Goal: Navigation & Orientation: Find specific page/section

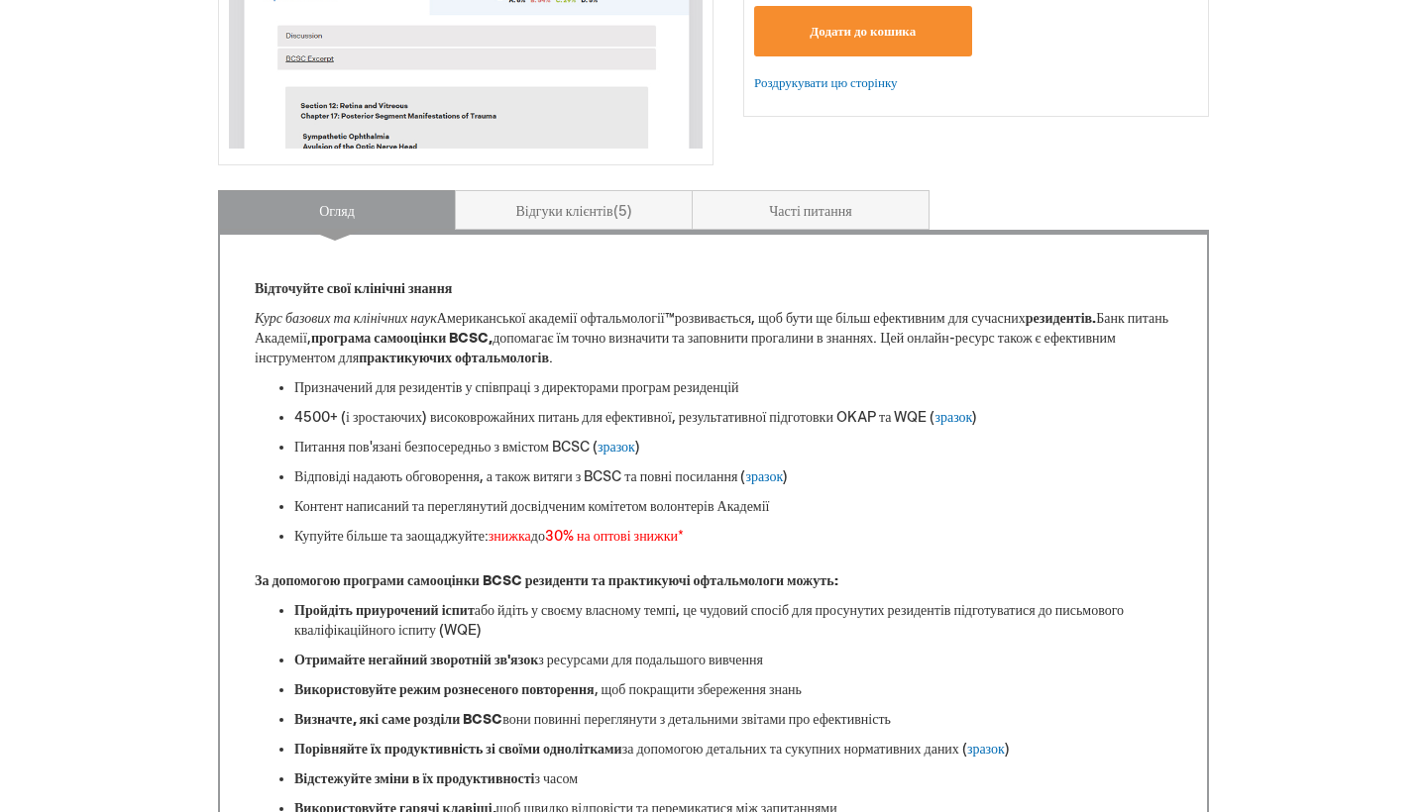
scroll to position [633, 0]
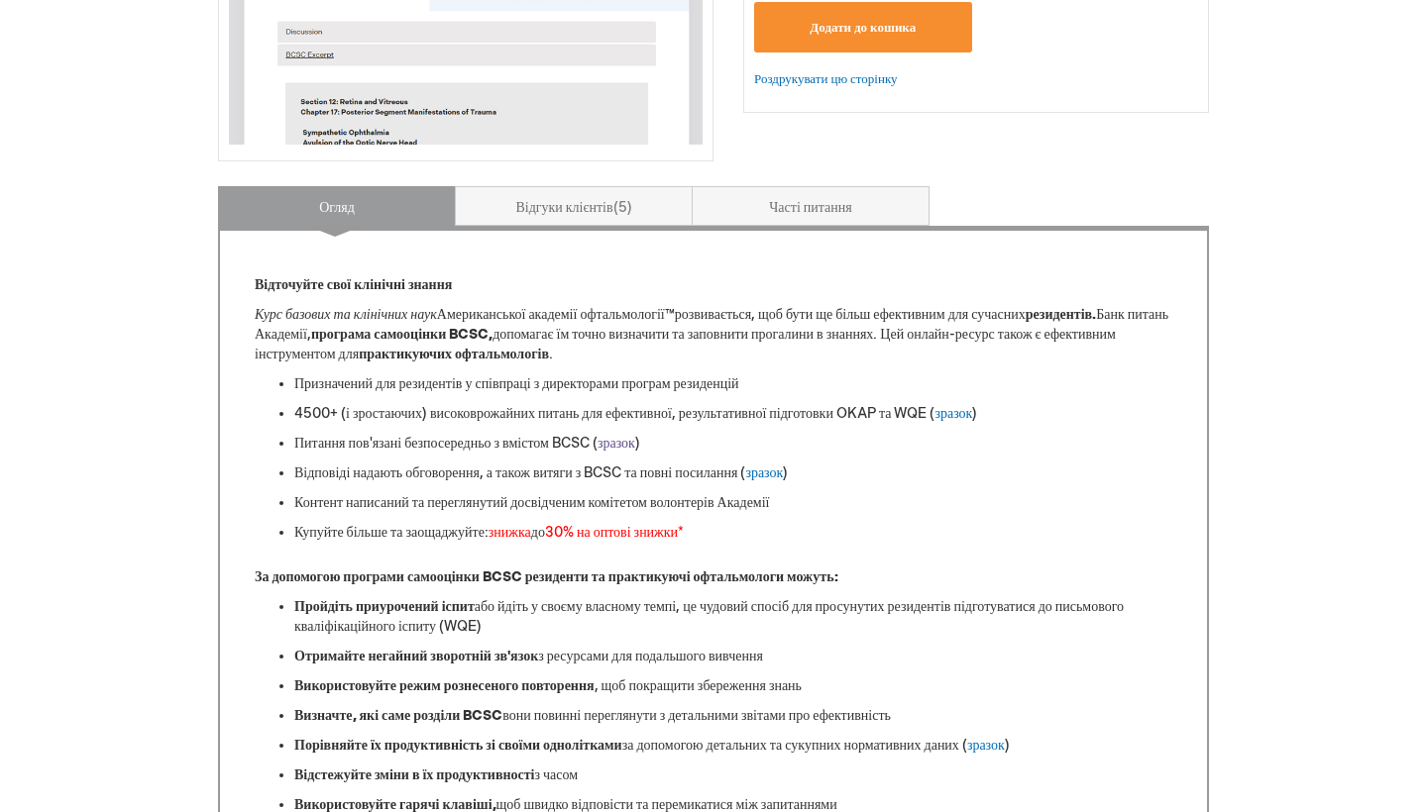
click at [635, 444] on link "зразок" at bounding box center [616, 443] width 38 height 17
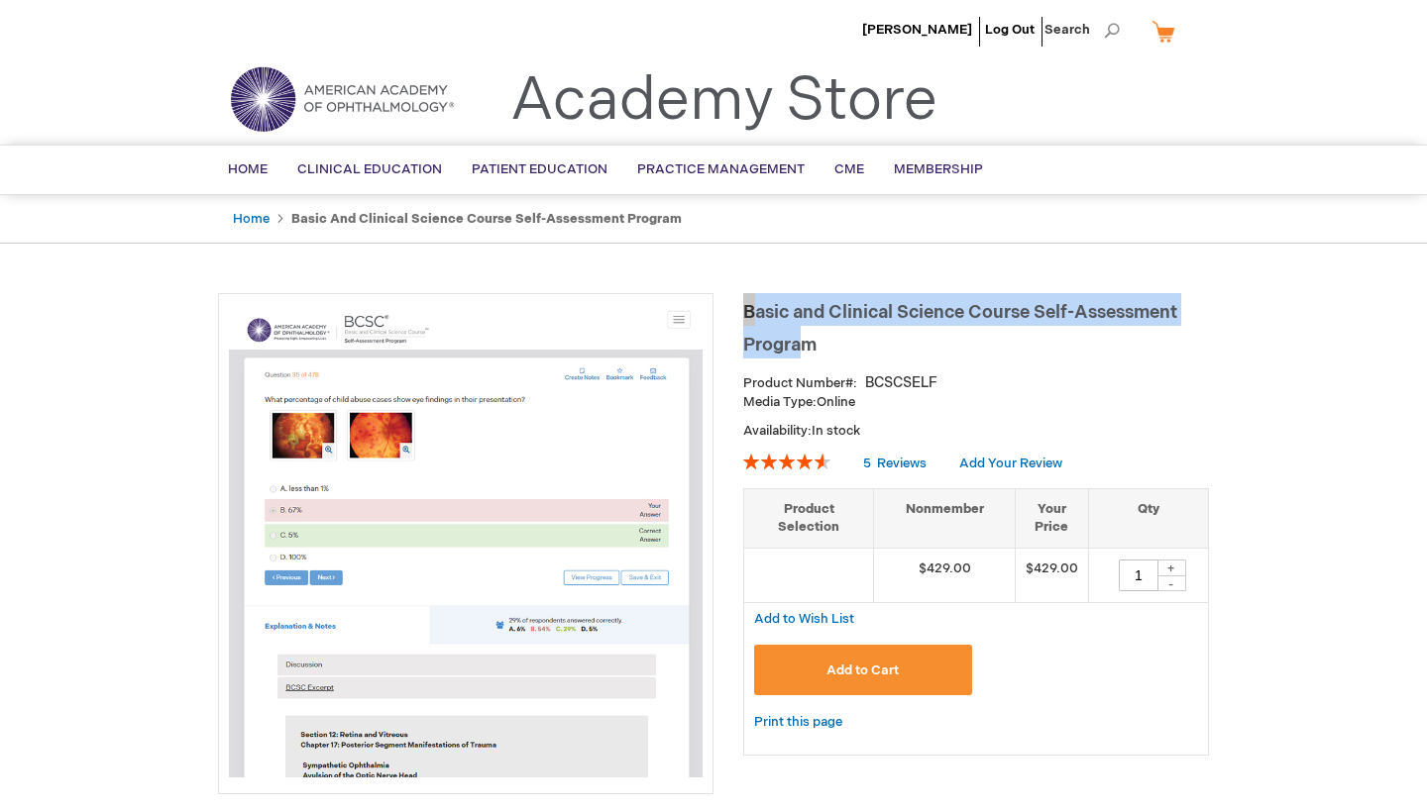
drag, startPoint x: 741, startPoint y: 306, endPoint x: 817, endPoint y: 342, distance: 84.2
click at [817, 342] on h1 "Basic and Clinical Science Course Self-Assessment Program" at bounding box center [976, 325] width 466 height 65
drag, startPoint x: 734, startPoint y: 303, endPoint x: 823, endPoint y: 345, distance: 98.4
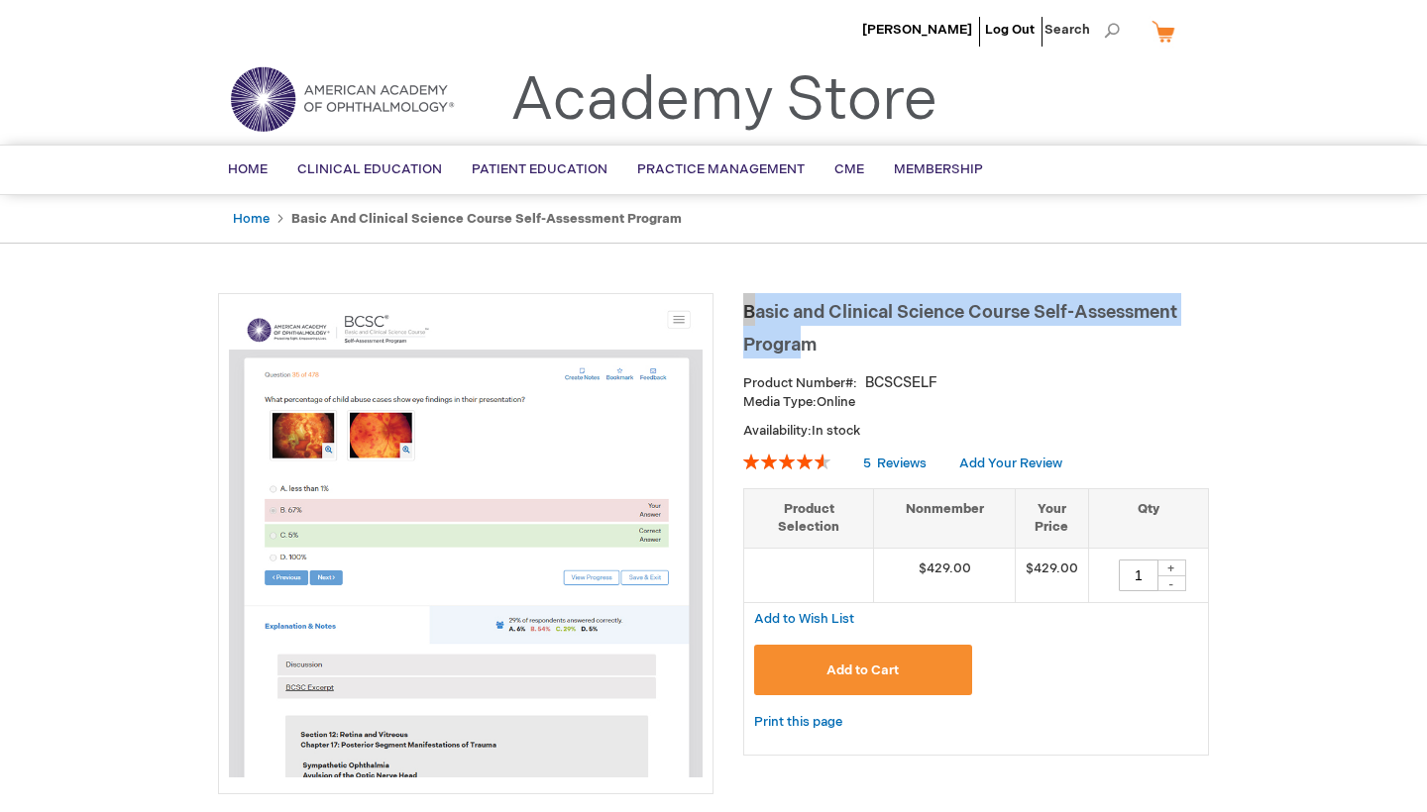
click at [823, 345] on h1 "Basic and Clinical Science Course Self-Assessment Program" at bounding box center [976, 325] width 466 height 65
drag, startPoint x: 818, startPoint y: 345, endPoint x: 741, endPoint y: 307, distance: 86.0
copy span "Basic and Clinical Science Course Self-Assessment Progra"
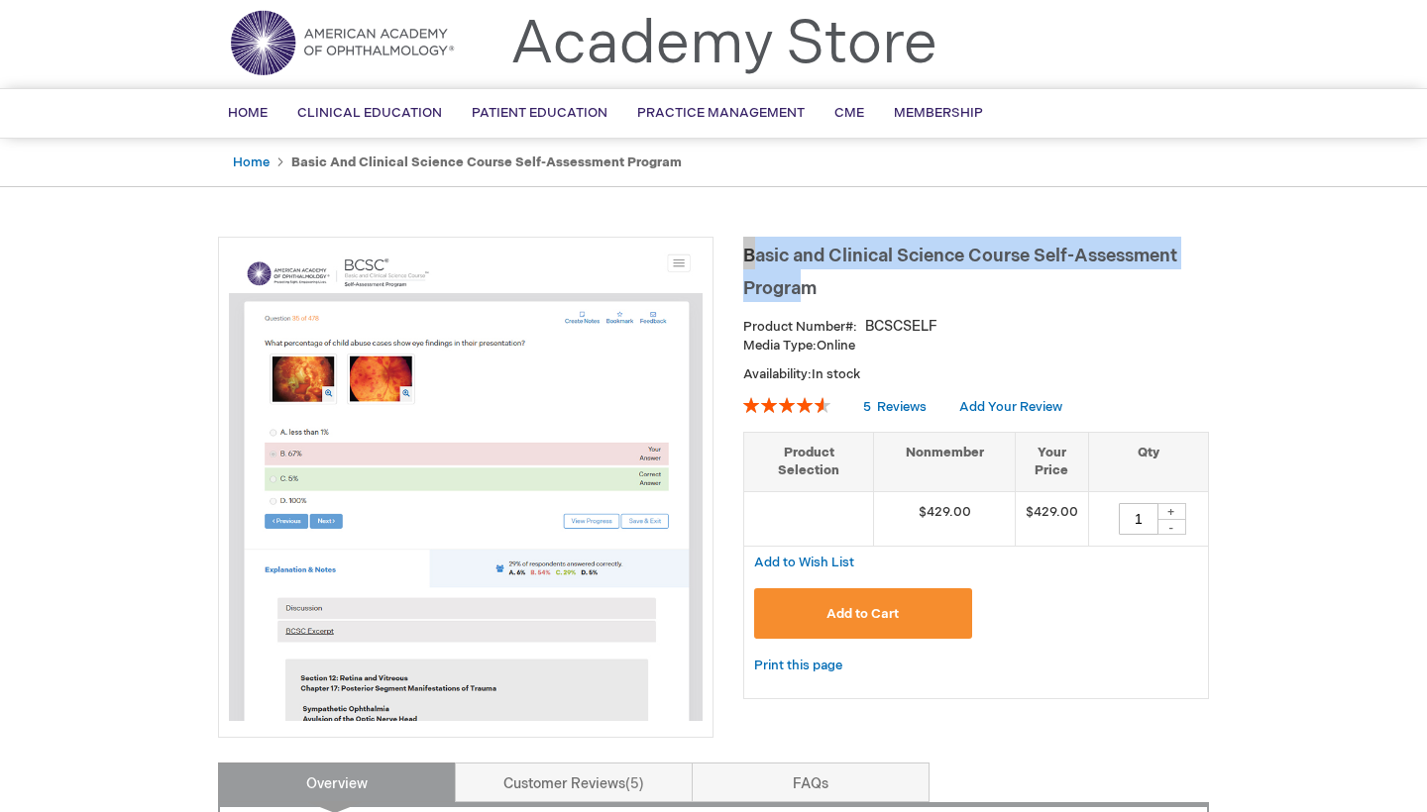
scroll to position [61, 0]
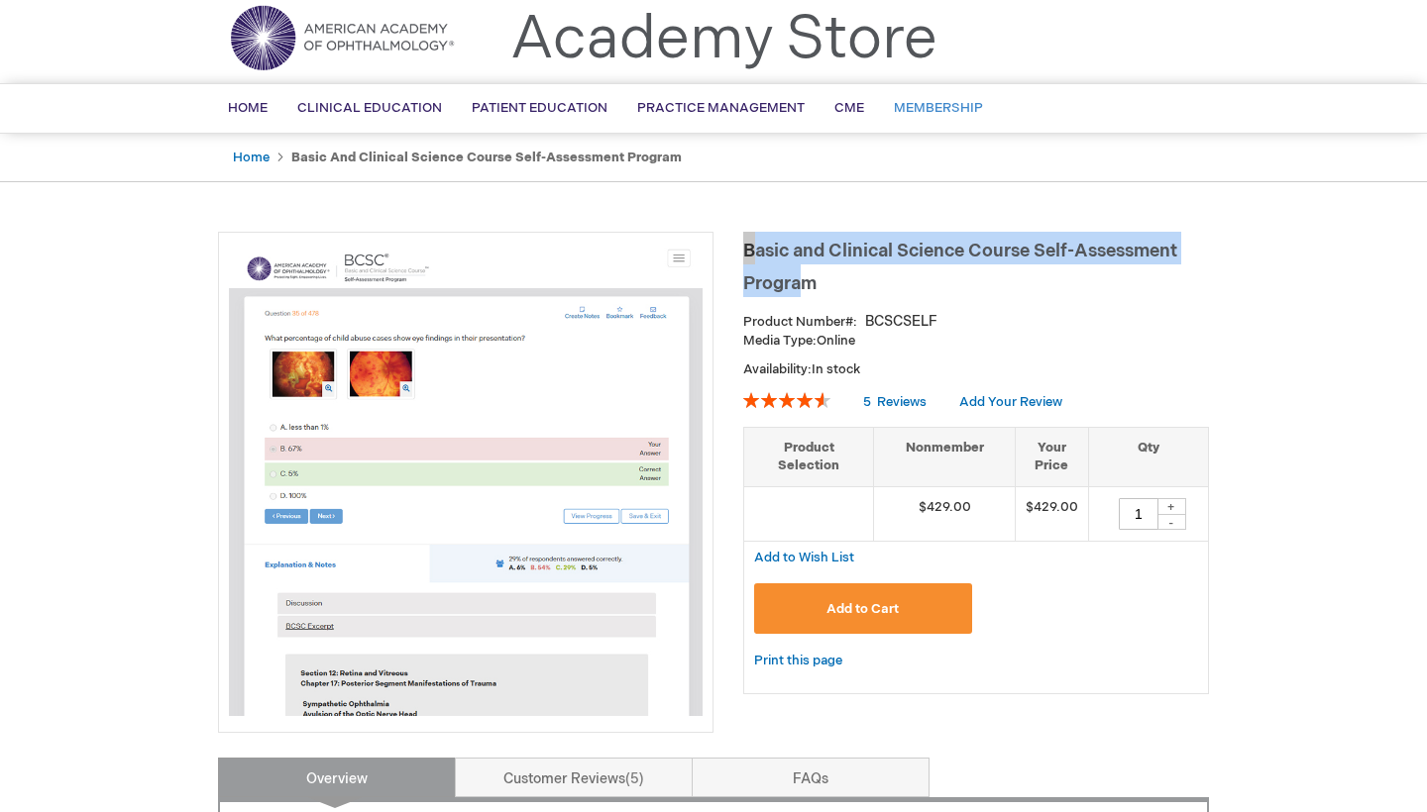
click at [953, 109] on span "Membership" at bounding box center [938, 108] width 89 height 16
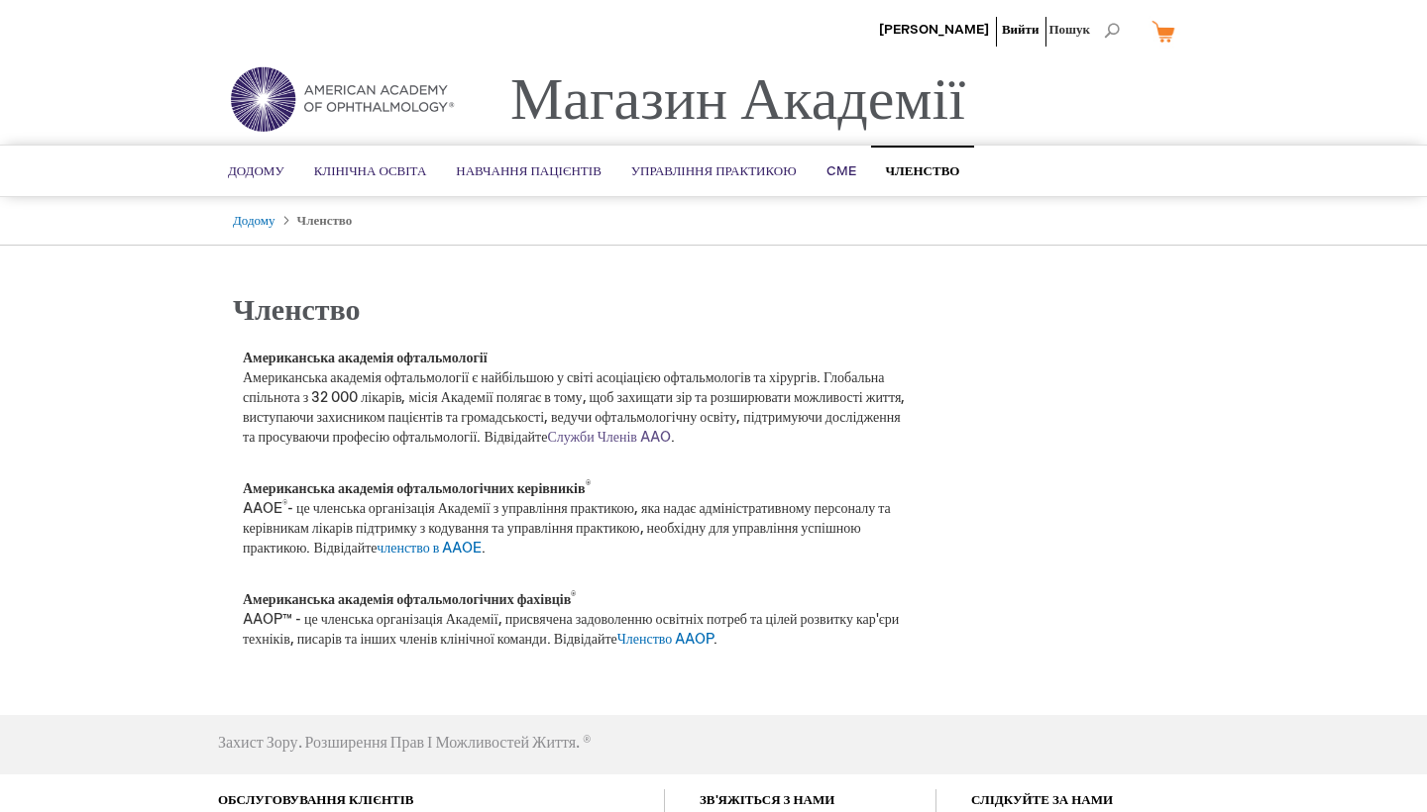
click at [547, 446] on link "Служби Членів AAO" at bounding box center [609, 437] width 124 height 17
